Goal: Entertainment & Leisure: Browse casually

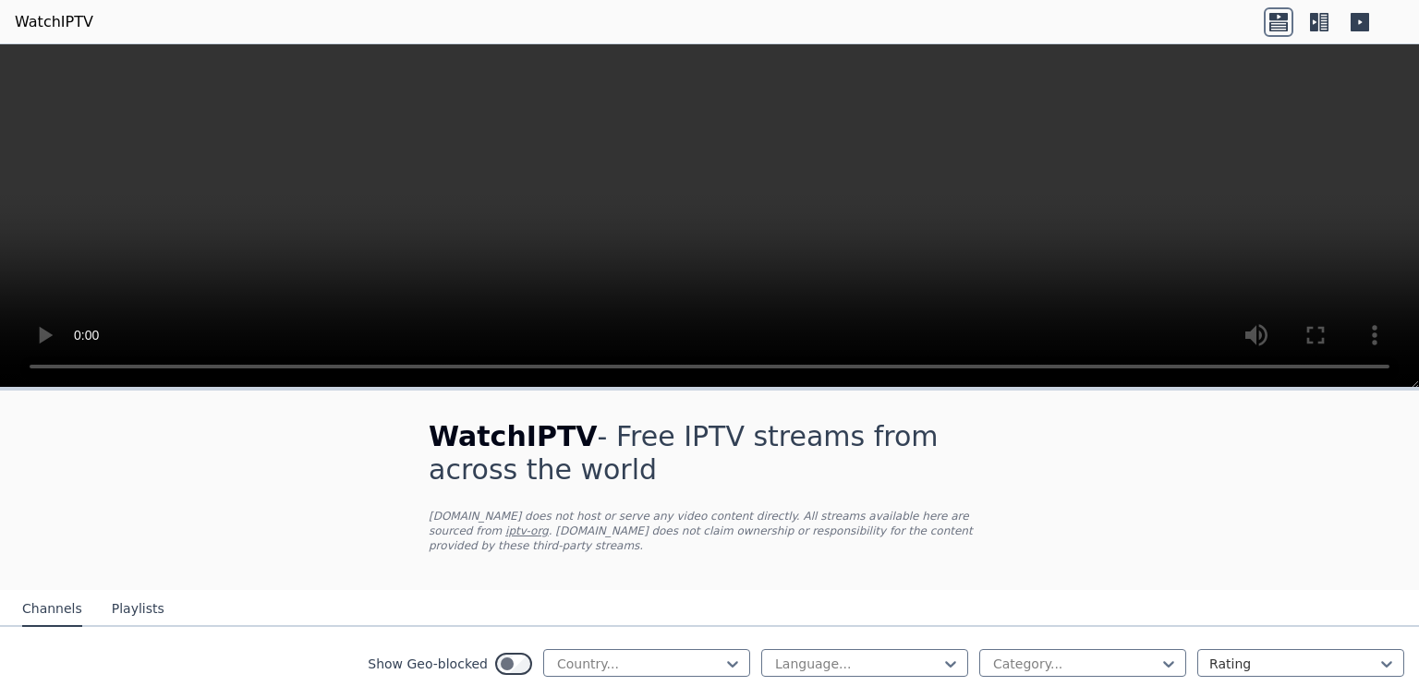
click at [1418, 33] on body "WatchIPTV WatchIPTV - Free IPTV streams from across the world [DOMAIN_NAME] doe…" at bounding box center [709, 343] width 1419 height 686
click at [736, 657] on icon at bounding box center [732, 664] width 18 height 18
click at [733, 663] on icon at bounding box center [732, 664] width 18 height 18
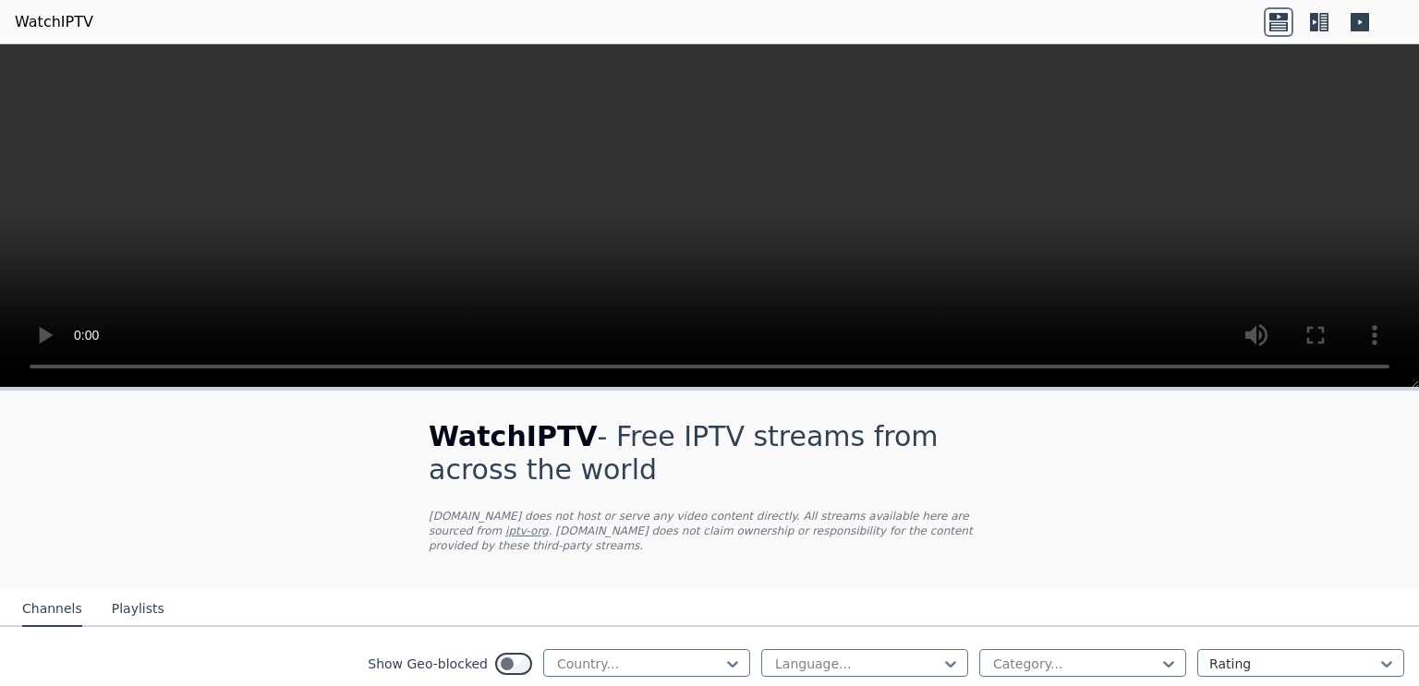
click at [1358, 28] on icon at bounding box center [1360, 22] width 18 height 18
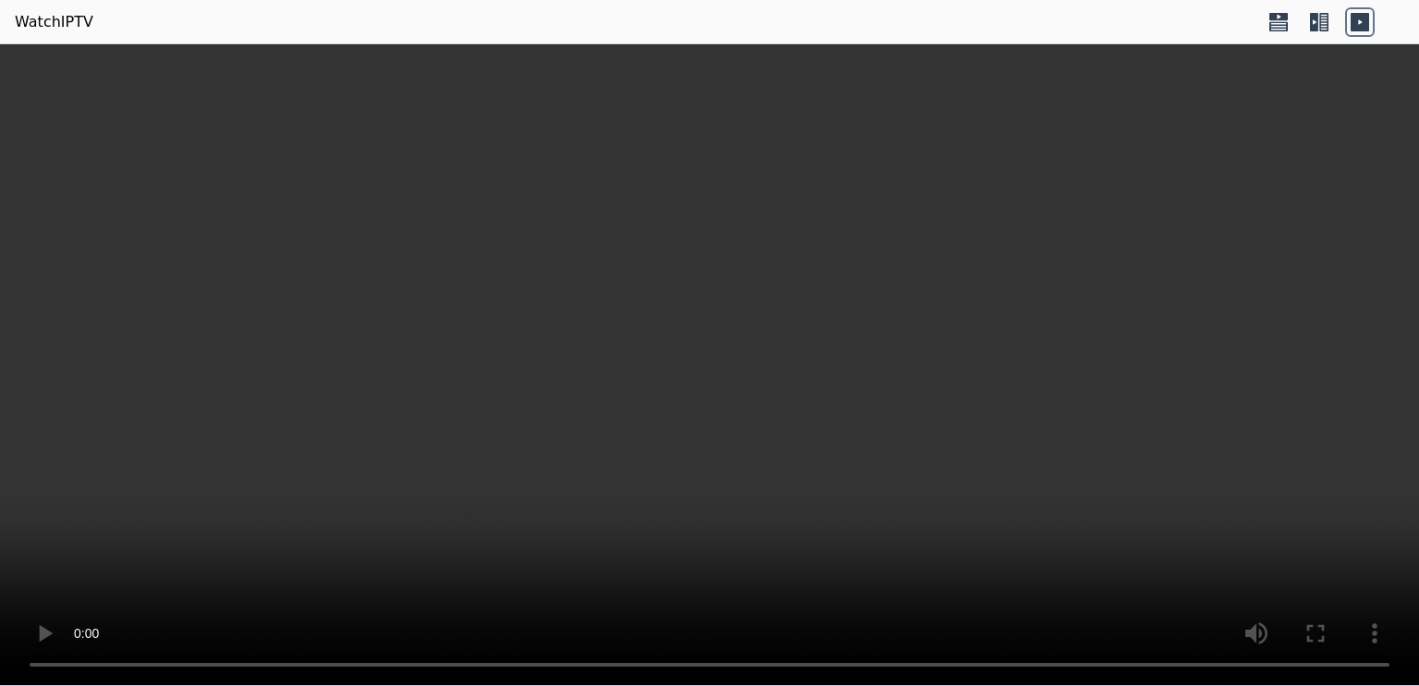
click at [1325, 20] on icon at bounding box center [1323, 22] width 9 height 18
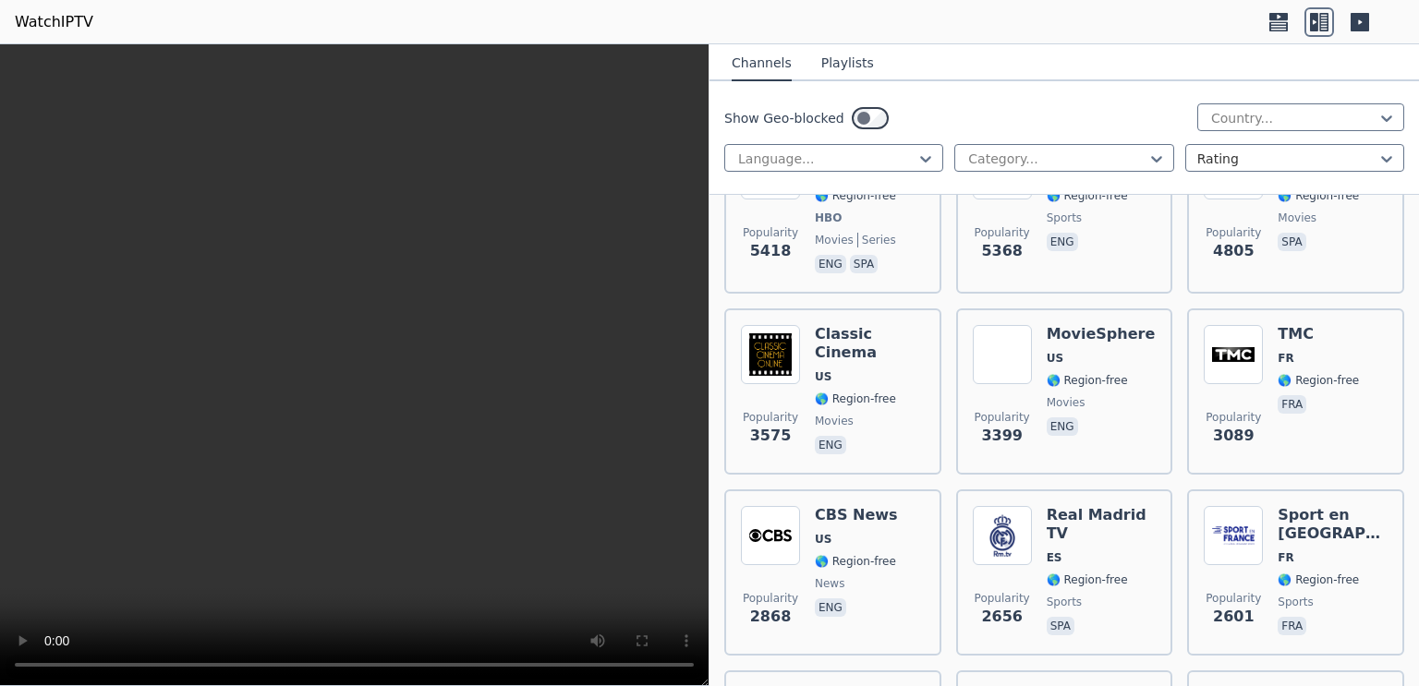
scroll to position [207, 0]
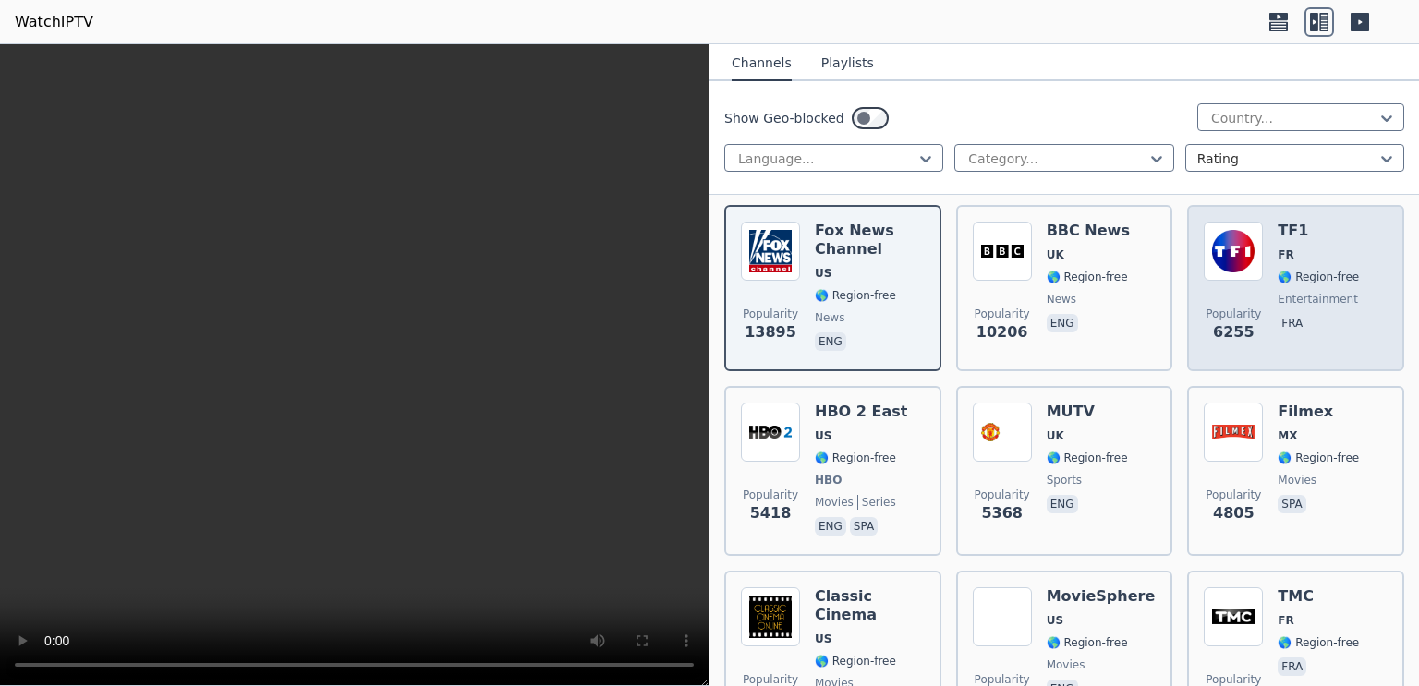
click at [1254, 283] on div "Popularity 6255" at bounding box center [1233, 288] width 59 height 133
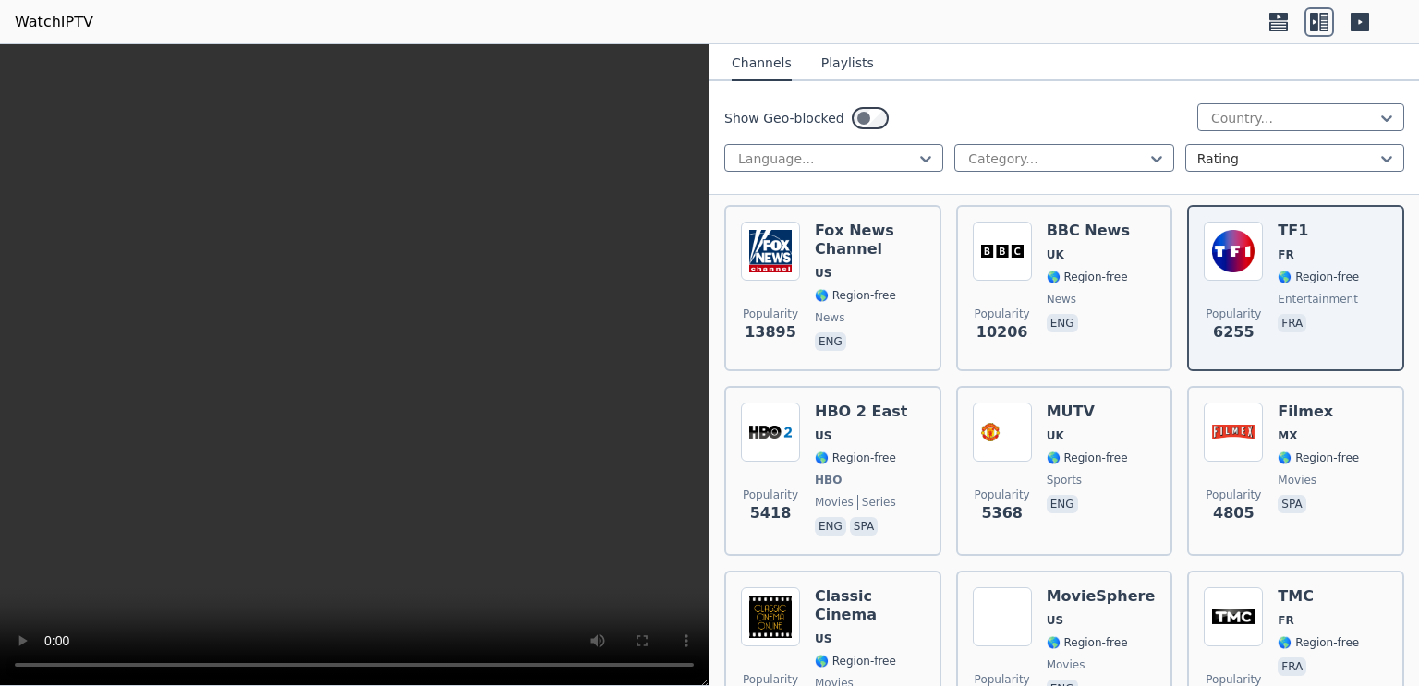
click at [852, 64] on button "Playlists" at bounding box center [847, 63] width 53 height 35
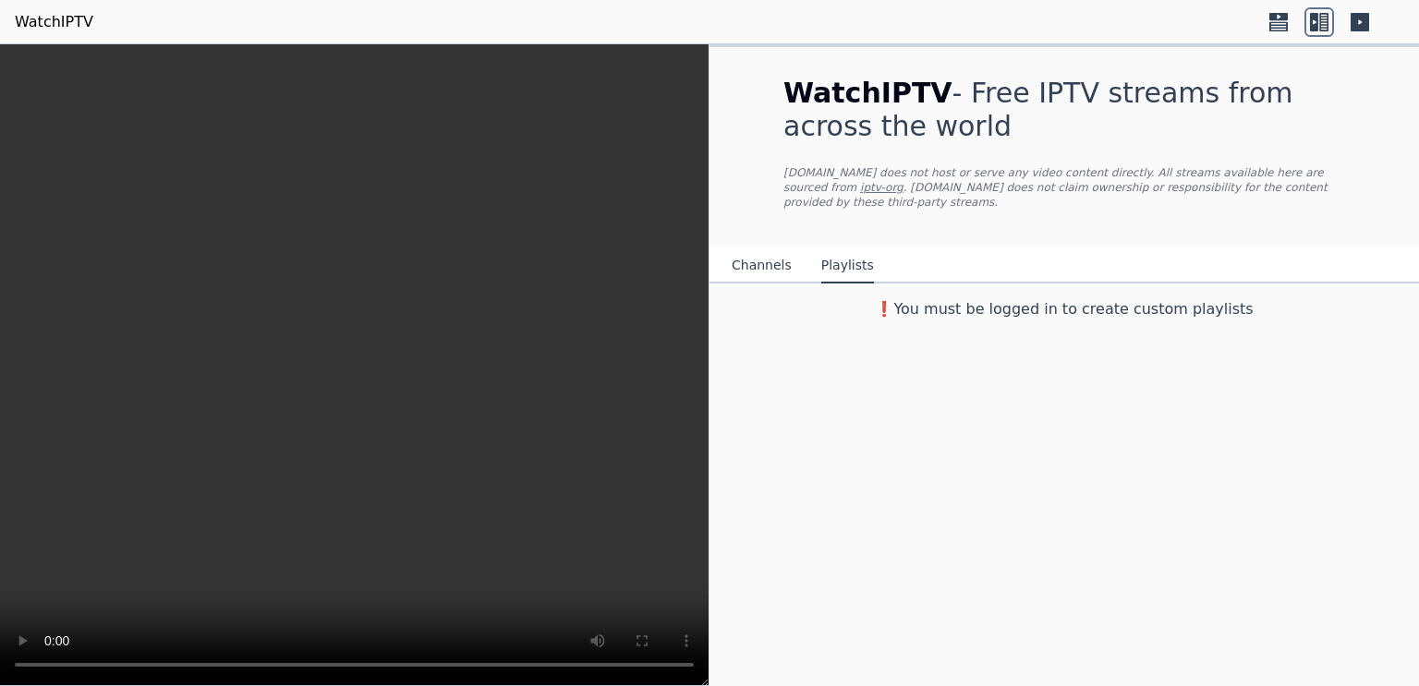
scroll to position [0, 0]
click at [752, 264] on button "Channels" at bounding box center [762, 265] width 60 height 35
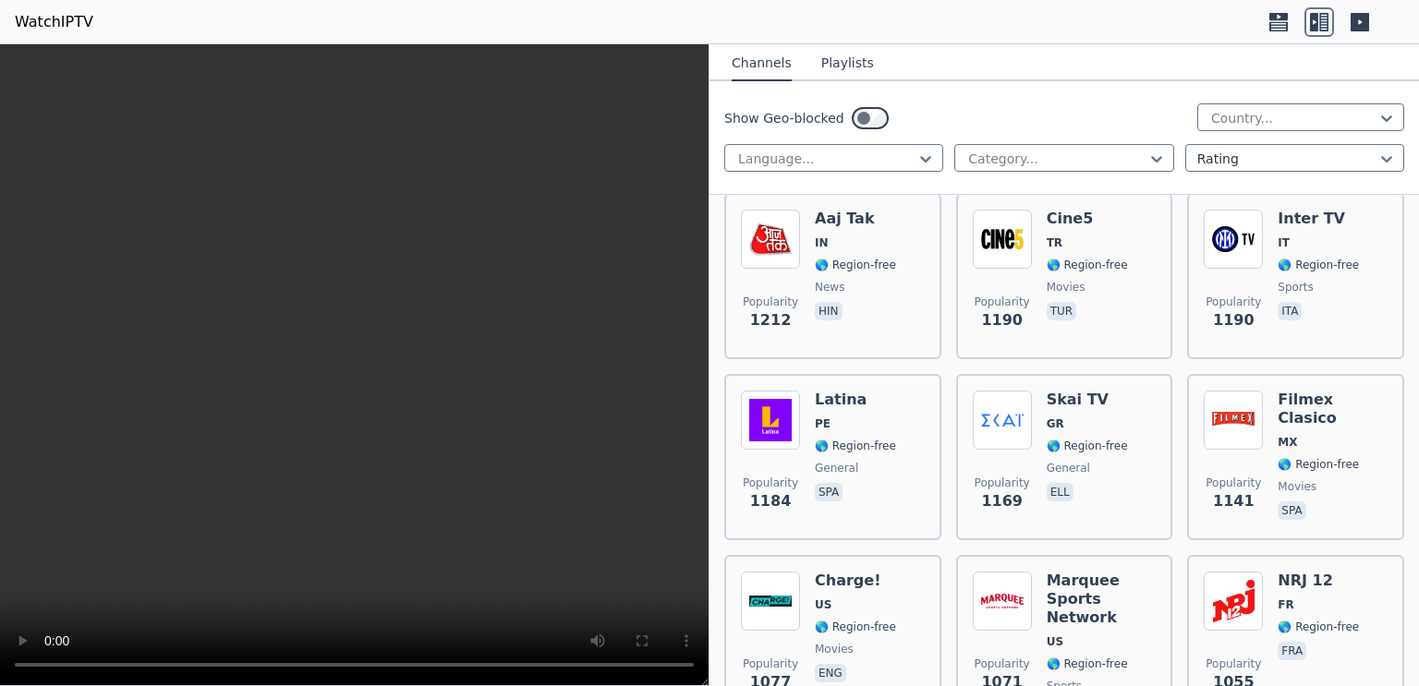
scroll to position [2874, 0]
